Goal: Find specific page/section: Find specific page/section

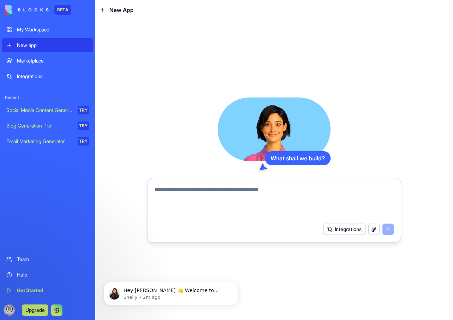
click at [39, 62] on div "Marketplace" at bounding box center [53, 60] width 72 height 7
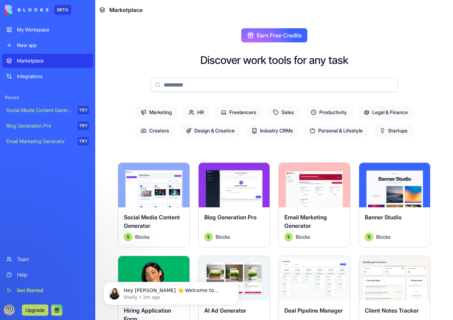
click at [216, 128] on span "Design & Creative" at bounding box center [210, 130] width 60 height 13
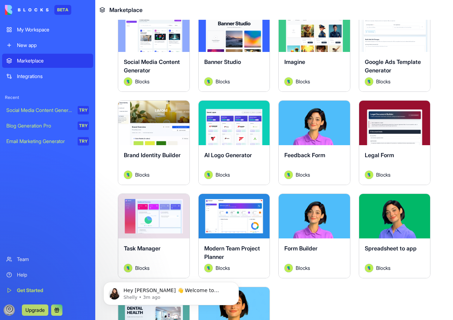
scroll to position [155, 0]
click at [394, 241] on div "Spreadsheet to app Blocks" at bounding box center [394, 258] width 71 height 40
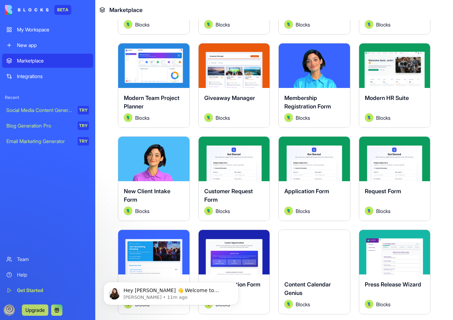
scroll to position [1143, 0]
